Goal: Task Accomplishment & Management: Manage account settings

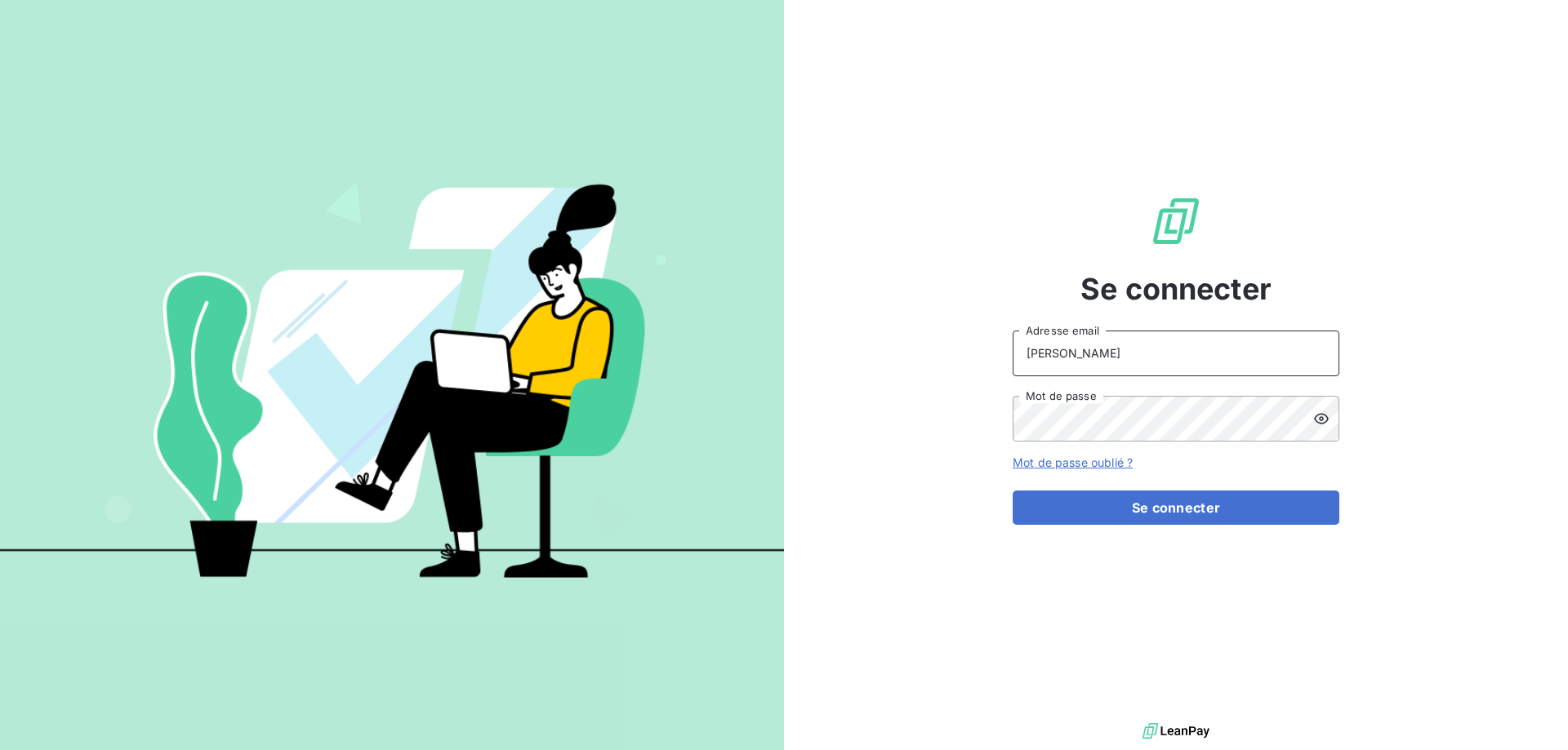
click at [1114, 363] on input "[PERSON_NAME]" at bounding box center [1176, 354] width 327 height 46
type input "[PERSON_NAME][EMAIL_ADDRESS][DOMAIN_NAME]"
click at [1012, 491] on button "Se connecter" at bounding box center [1176, 508] width 327 height 35
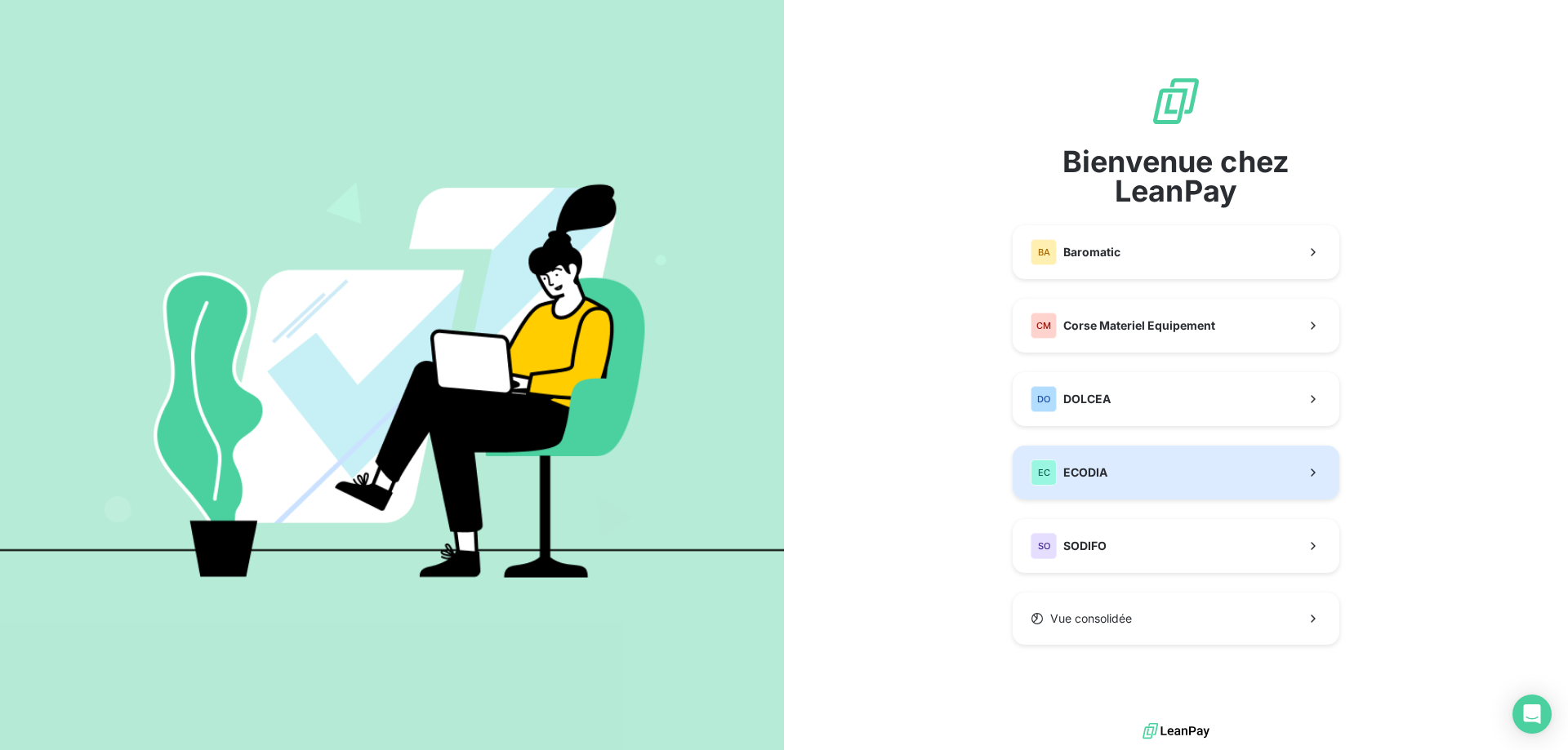
click at [1129, 468] on button "EC ECODIA" at bounding box center [1176, 472] width 327 height 54
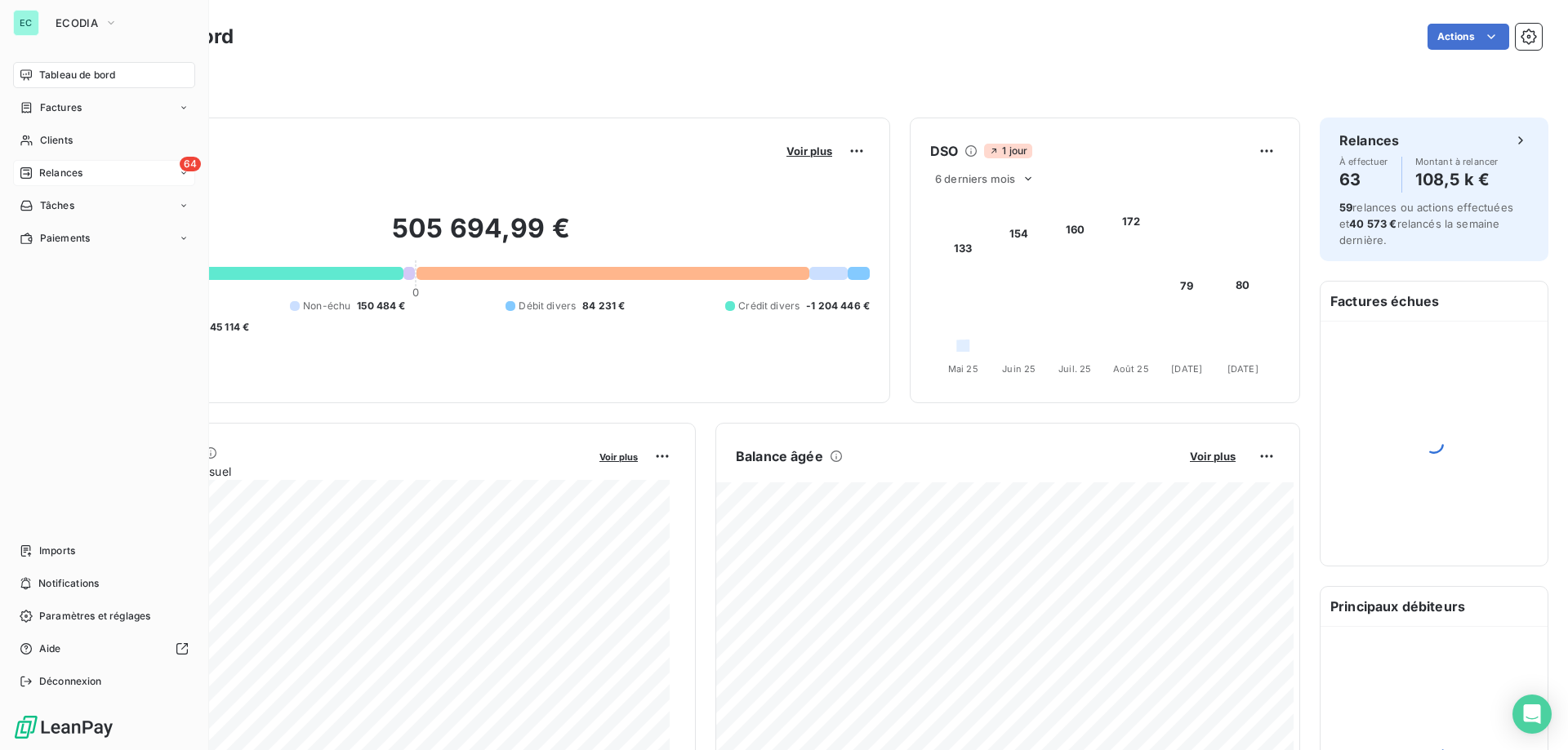
click at [126, 178] on div "64 Relances" at bounding box center [103, 173] width 182 height 26
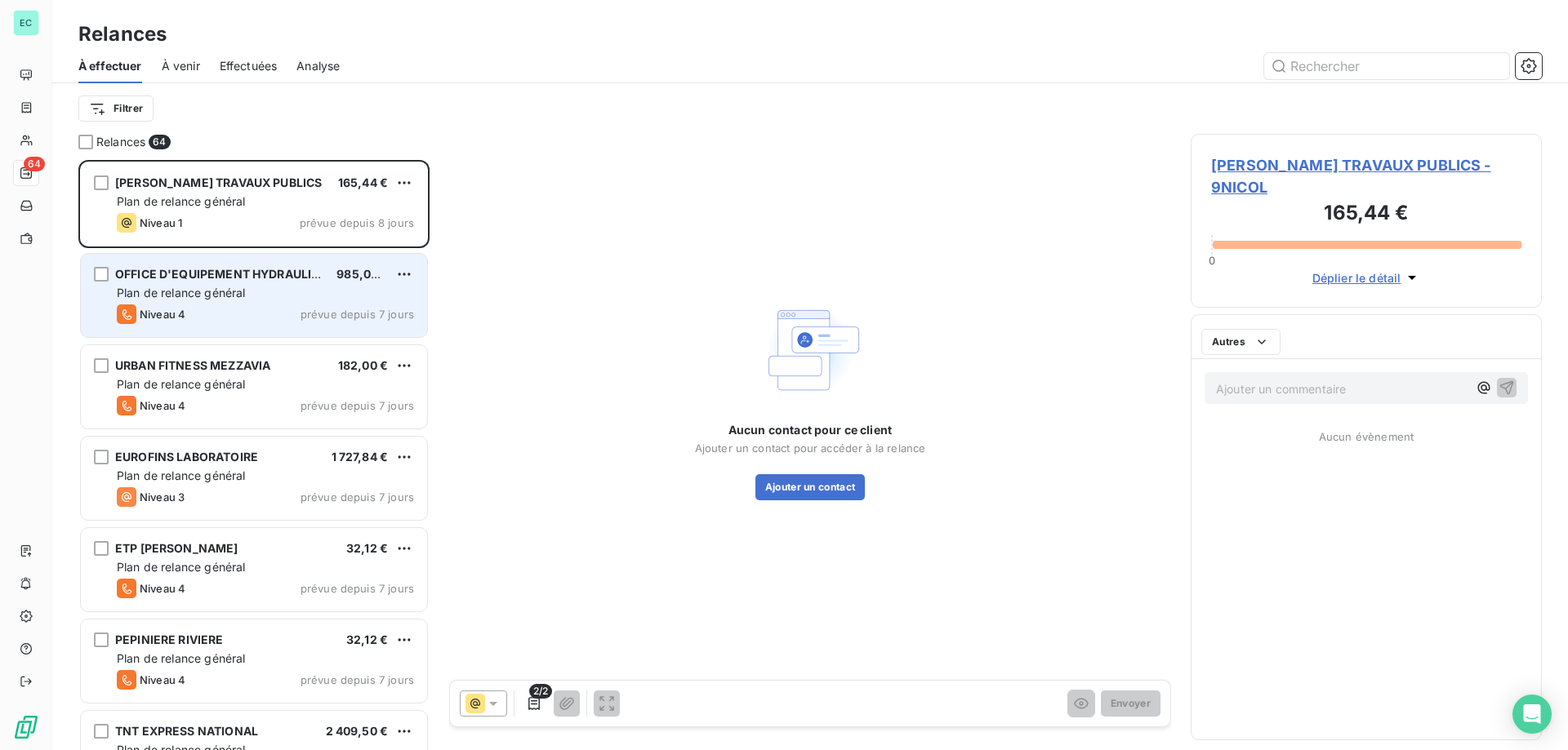
scroll to position [578, 339]
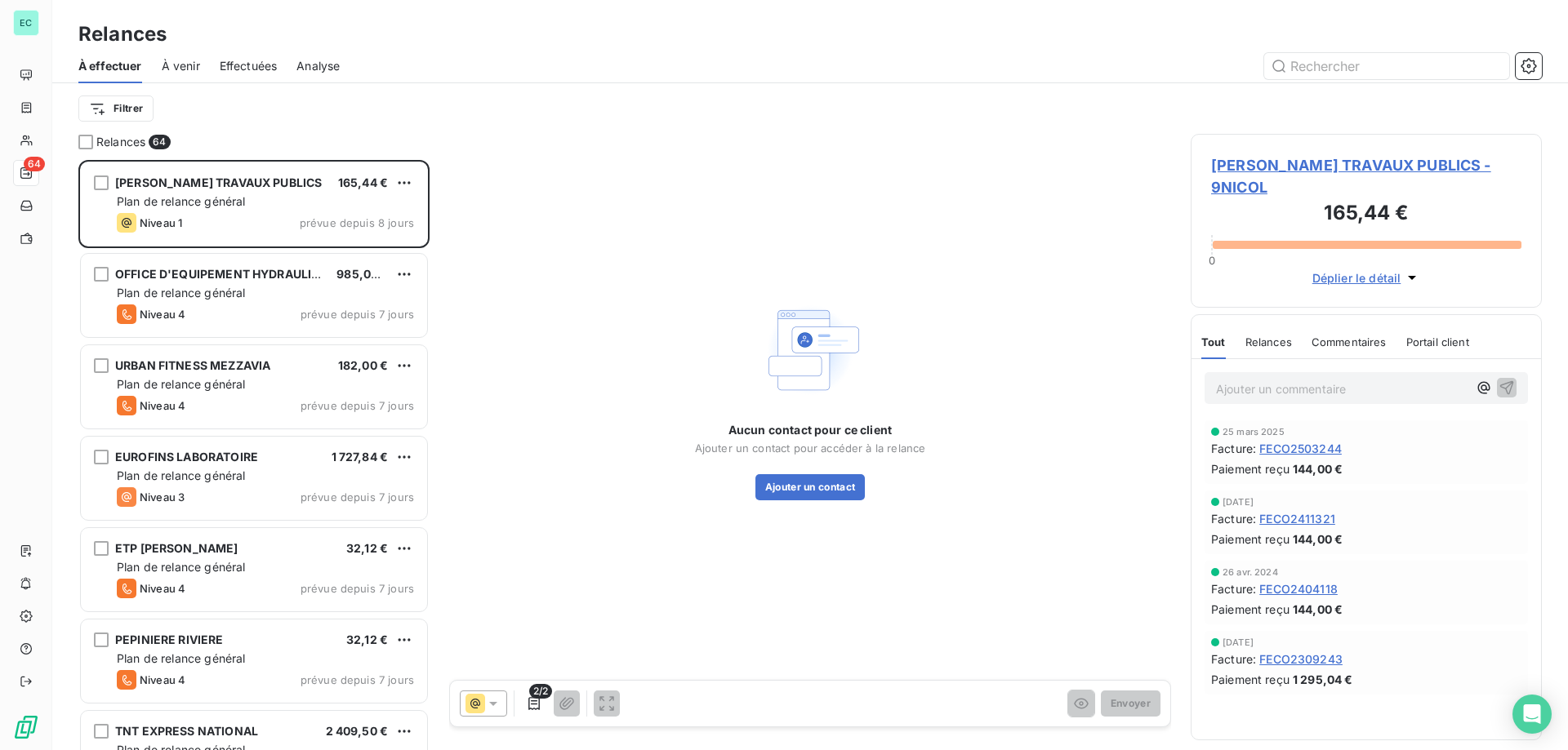
click at [258, 59] on span "Effectuées" at bounding box center [248, 66] width 58 height 16
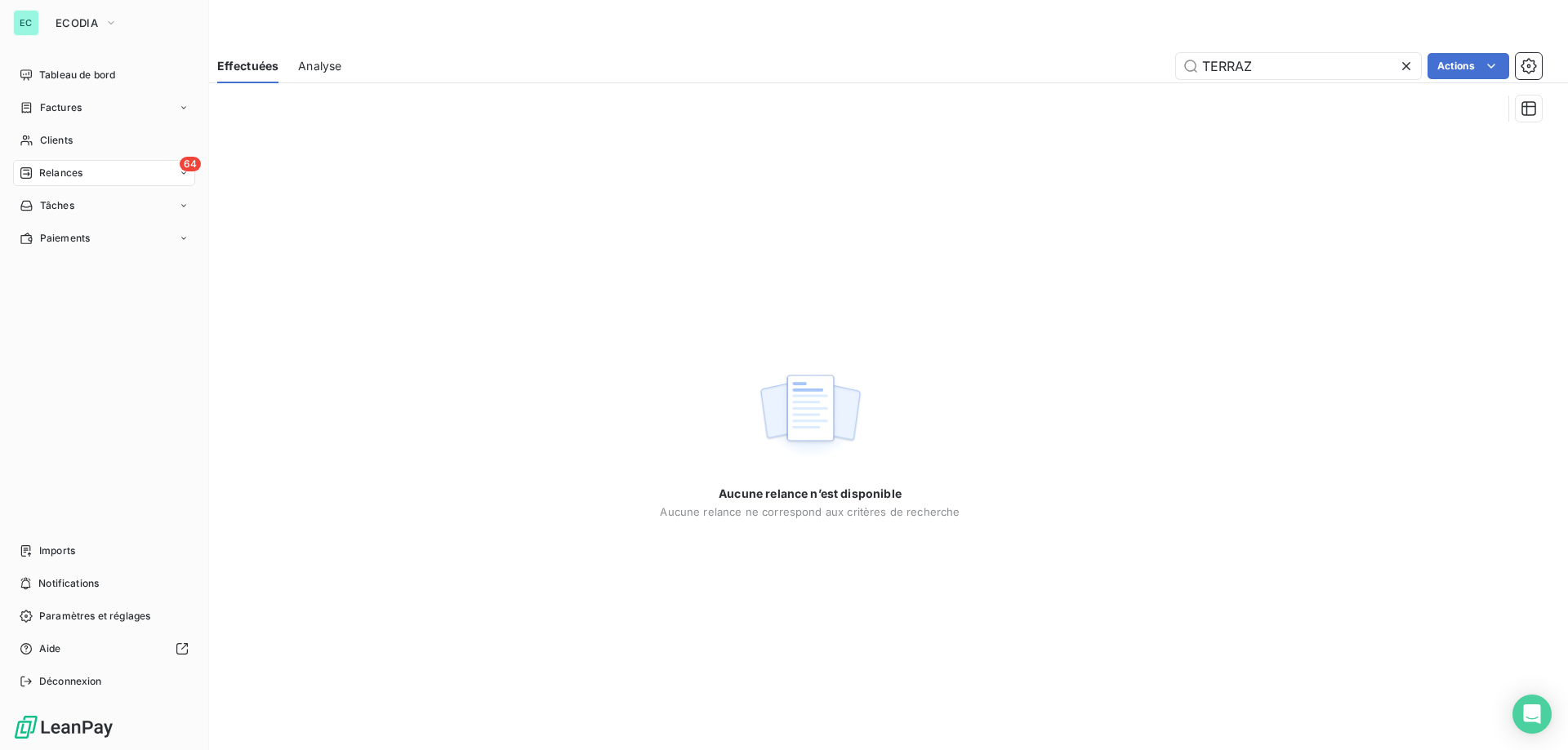
type input "TERRAZ"
click at [162, 173] on div "64 Relances" at bounding box center [103, 173] width 182 height 26
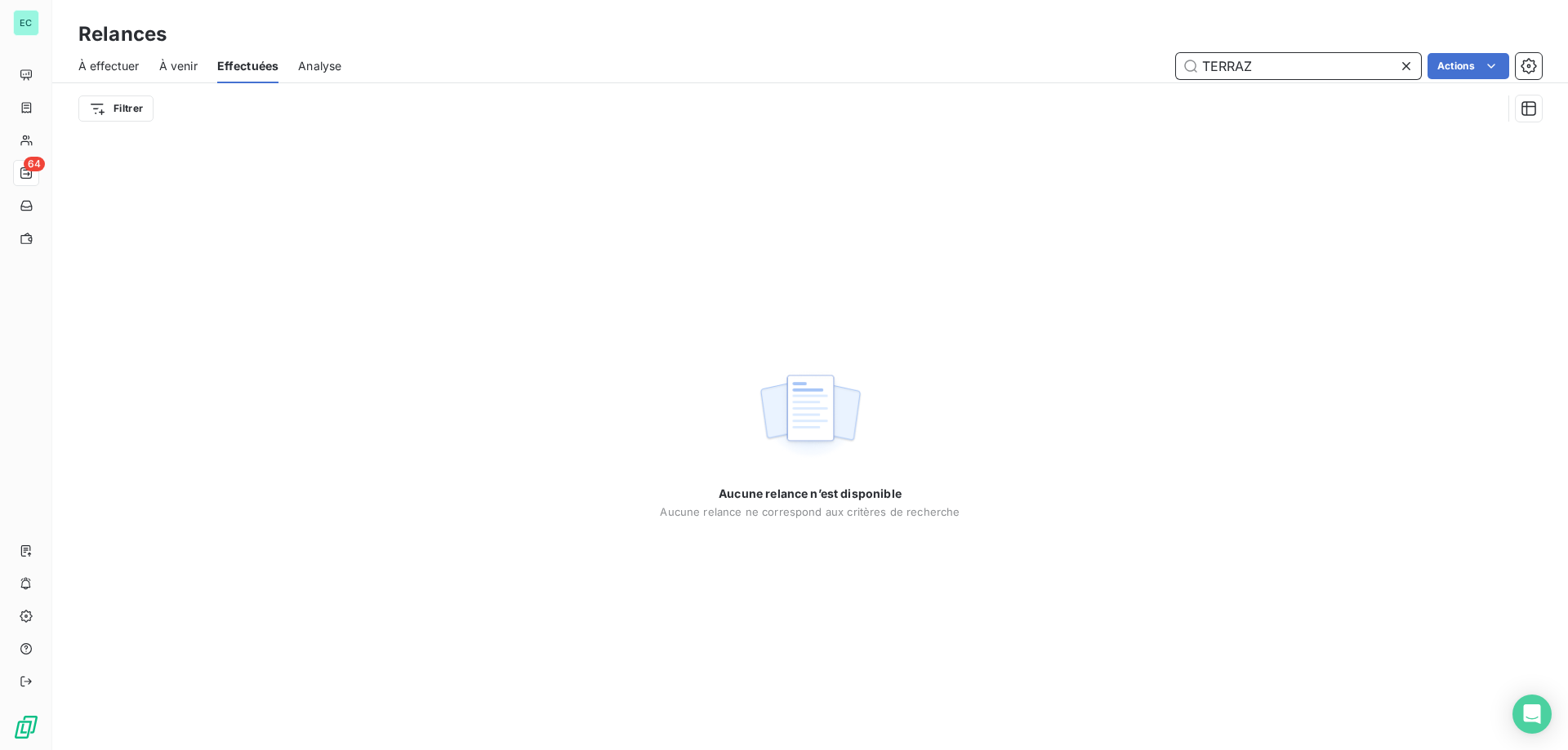
click at [1345, 69] on input "TERRAZ" at bounding box center [1298, 66] width 245 height 26
click at [1344, 69] on input "TERRAZ" at bounding box center [1298, 66] width 245 height 26
